Goal: Task Accomplishment & Management: Manage account settings

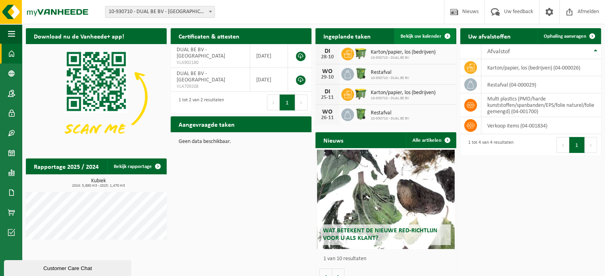
click at [430, 38] on span "Bekijk uw kalender" at bounding box center [421, 36] width 41 height 5
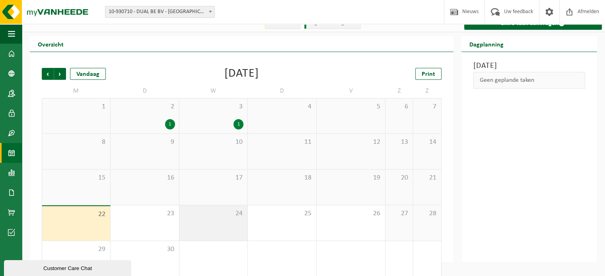
scroll to position [18, 0]
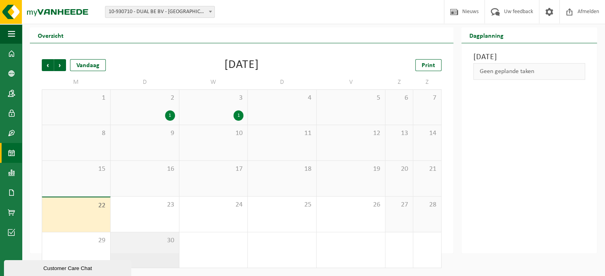
click at [175, 251] on div "30" at bounding box center [145, 250] width 68 height 35
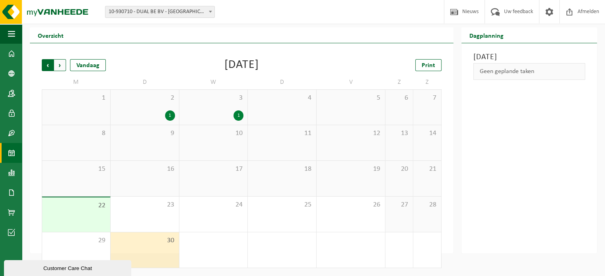
click at [60, 65] on span "Volgende" at bounding box center [60, 65] width 12 height 12
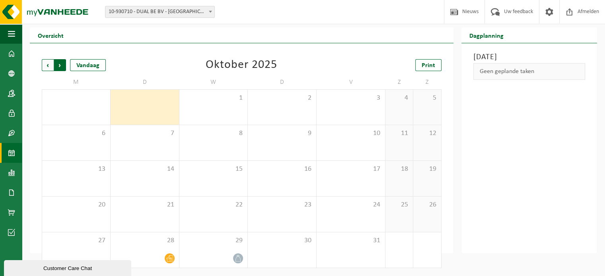
click at [48, 64] on span "Vorige" at bounding box center [48, 65] width 12 height 12
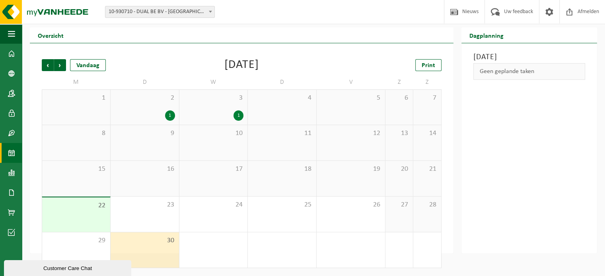
click at [135, 256] on div "30" at bounding box center [145, 250] width 68 height 35
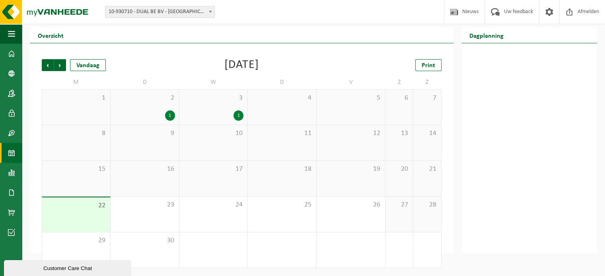
click at [94, 220] on div "22" at bounding box center [76, 215] width 68 height 35
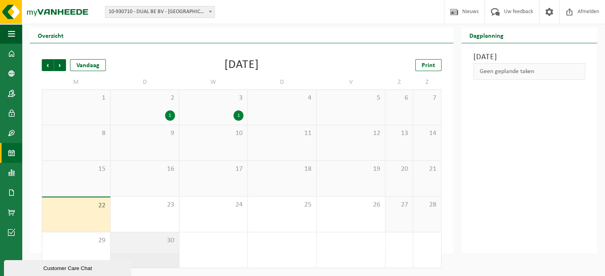
click at [152, 250] on div "30" at bounding box center [145, 250] width 68 height 35
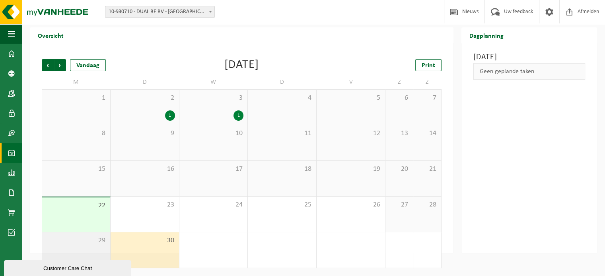
click at [100, 248] on div "29" at bounding box center [76, 250] width 68 height 35
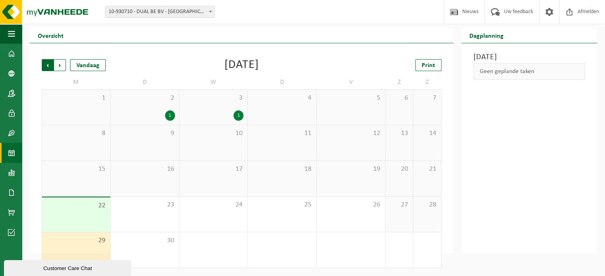
click at [62, 65] on span "Volgende" at bounding box center [60, 65] width 12 height 12
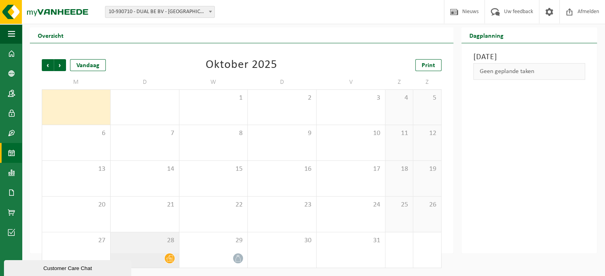
click at [168, 259] on icon at bounding box center [169, 258] width 7 height 7
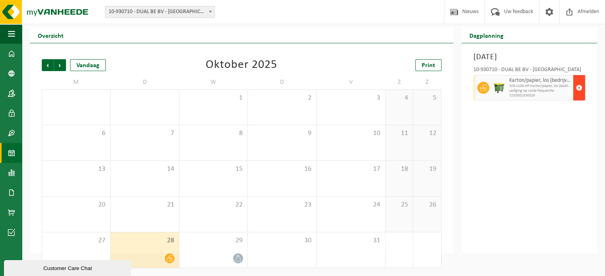
click at [578, 83] on span "button" at bounding box center [579, 88] width 6 height 16
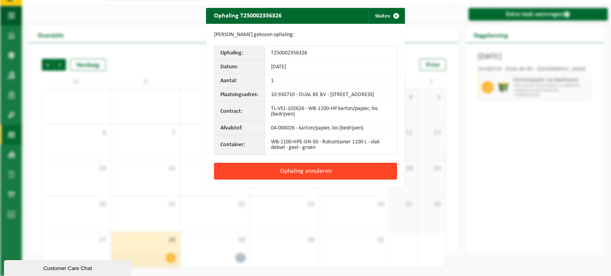
click at [329, 178] on button "Ophaling annuleren" at bounding box center [305, 171] width 183 height 17
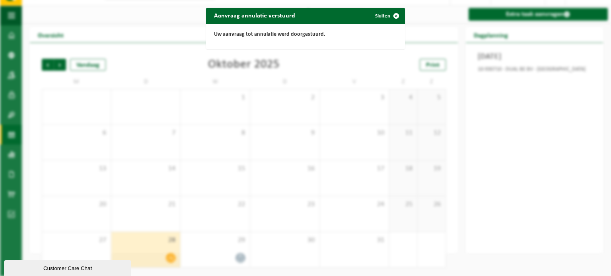
click at [237, 259] on div "Aanvraag annulatie verstuurd Sluiten Uw aanvraag tot annulatie werd doorgestuur…" at bounding box center [305, 138] width 611 height 276
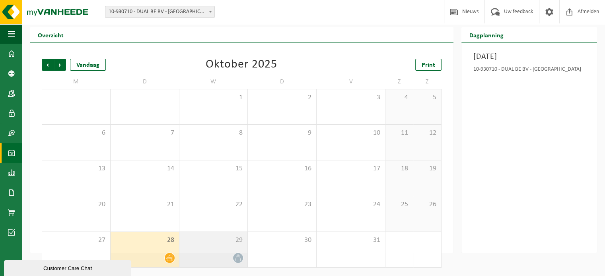
click at [238, 259] on icon at bounding box center [238, 258] width 7 height 7
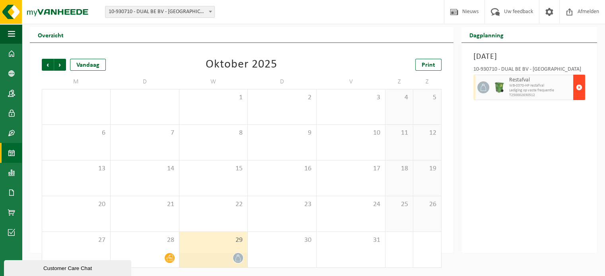
click at [579, 87] on span "button" at bounding box center [579, 88] width 6 height 16
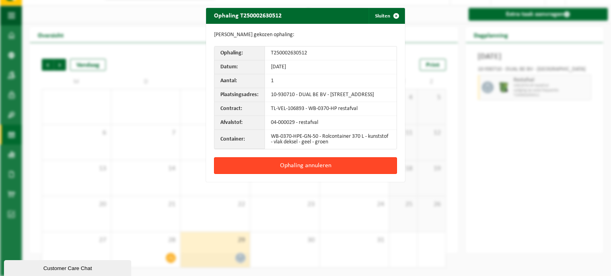
click at [342, 171] on button "Ophaling annuleren" at bounding box center [305, 166] width 183 height 17
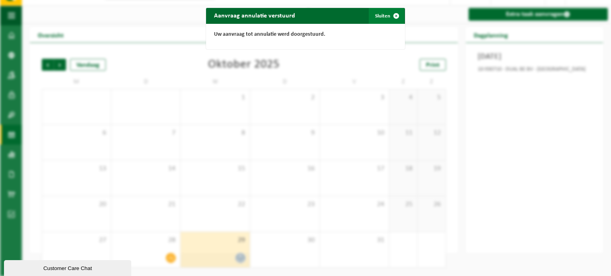
click at [393, 12] on span "button" at bounding box center [396, 16] width 16 height 16
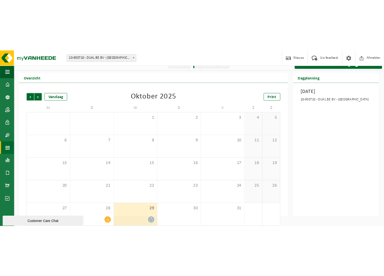
scroll to position [19, 0]
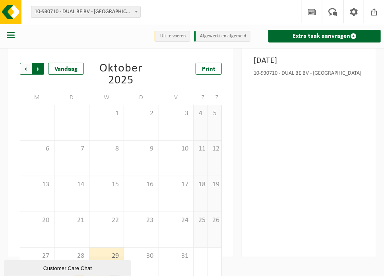
click at [27, 67] on span "Vorige" at bounding box center [26, 69] width 12 height 12
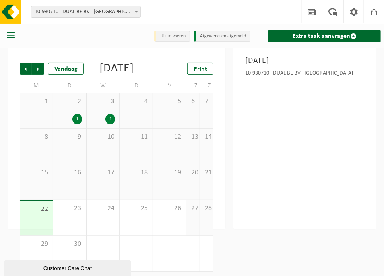
click at [219, 37] on li "Afgewerkt en afgemeld" at bounding box center [222, 36] width 56 height 11
click at [223, 34] on li "Afgewerkt en afgemeld" at bounding box center [222, 36] width 56 height 11
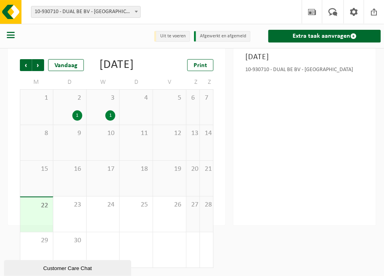
scroll to position [0, 0]
